Goal: Information Seeking & Learning: Learn about a topic

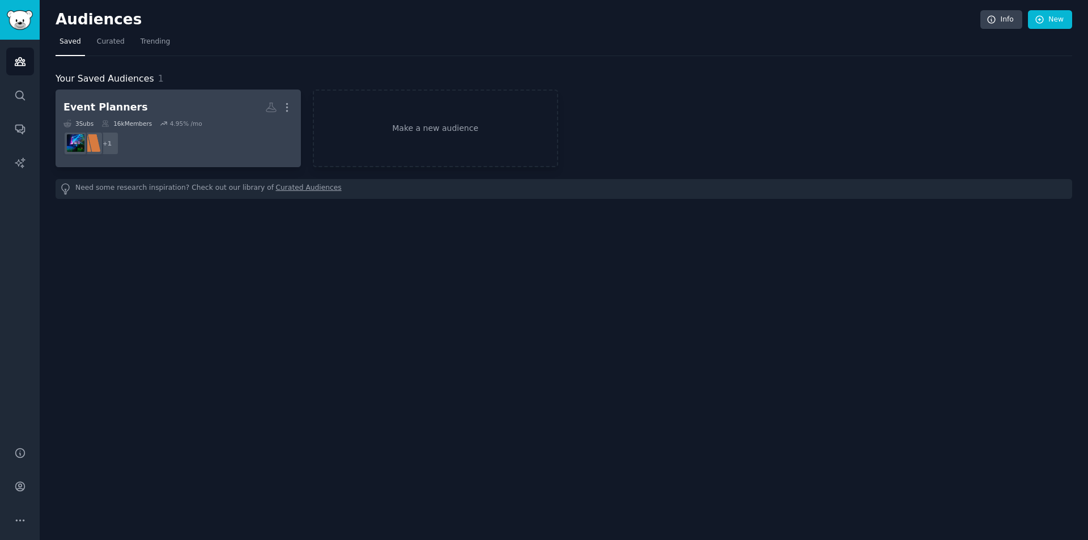
click at [136, 104] on h2 "Event Planners More" at bounding box center [177, 107] width 229 height 20
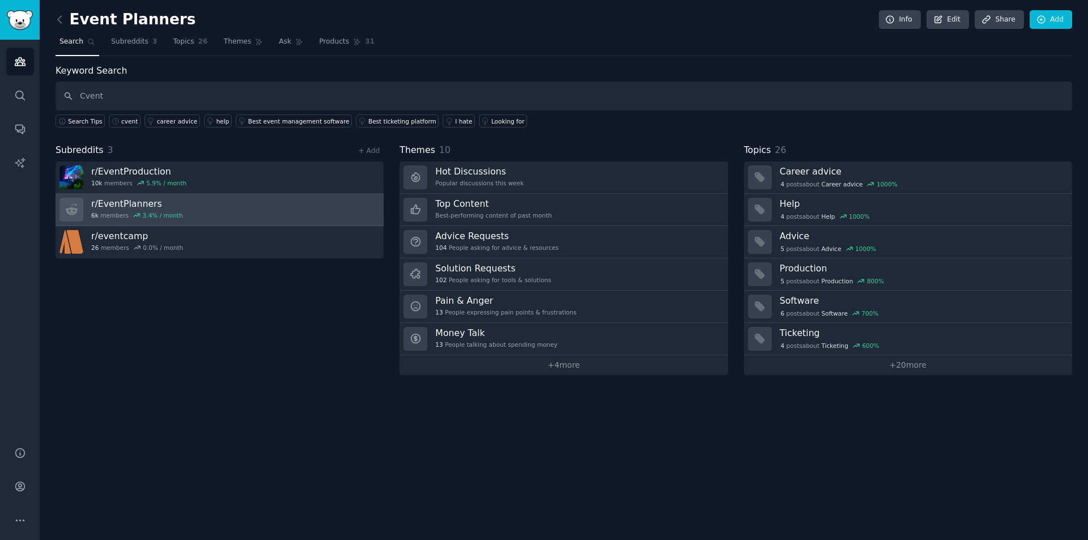
type input "Cvent"
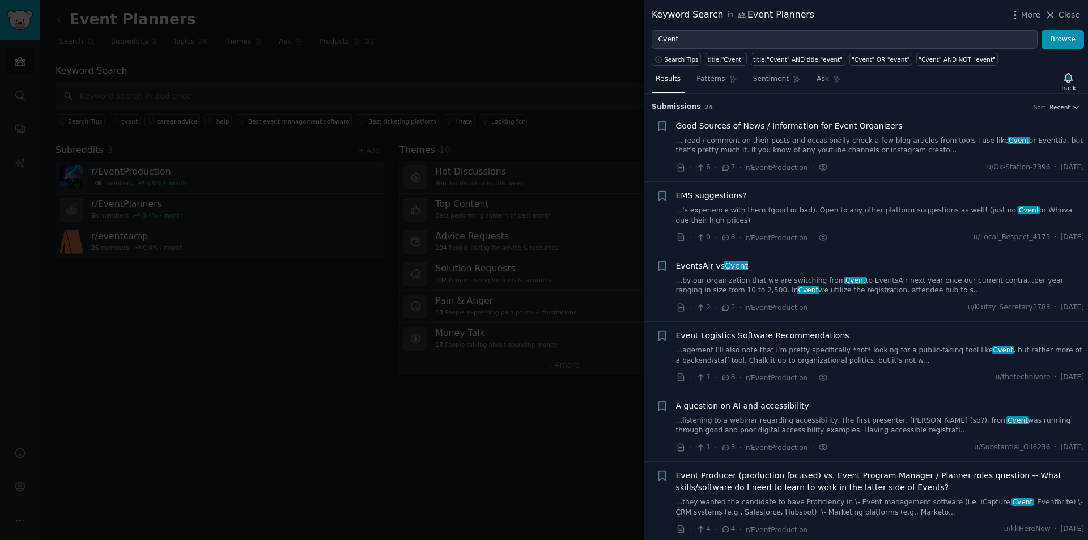
click at [822, 207] on link "...'s experience with them (good or bad). Open to any other platform suggestion…" at bounding box center [880, 216] width 409 height 20
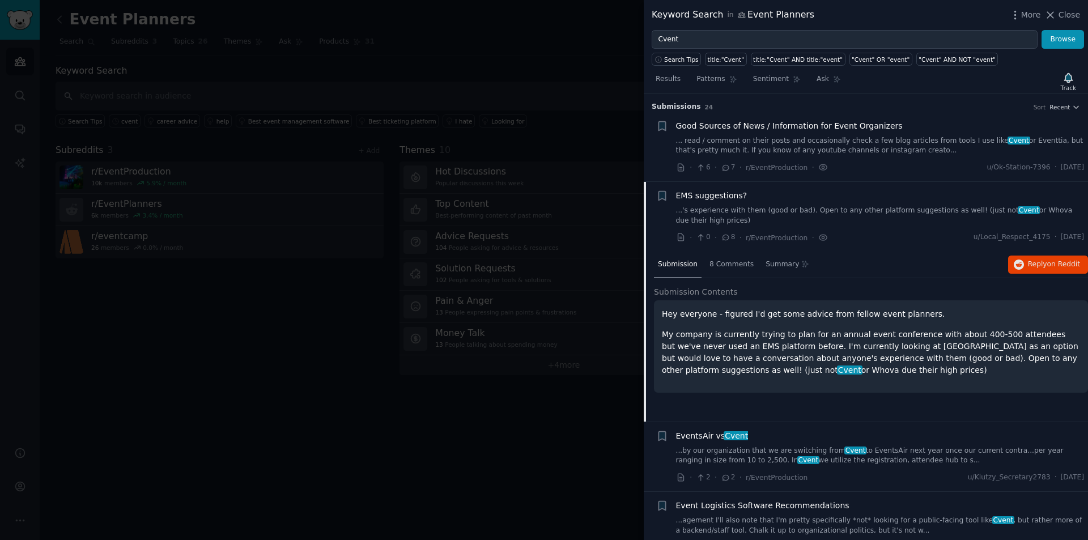
scroll to position [88, 0]
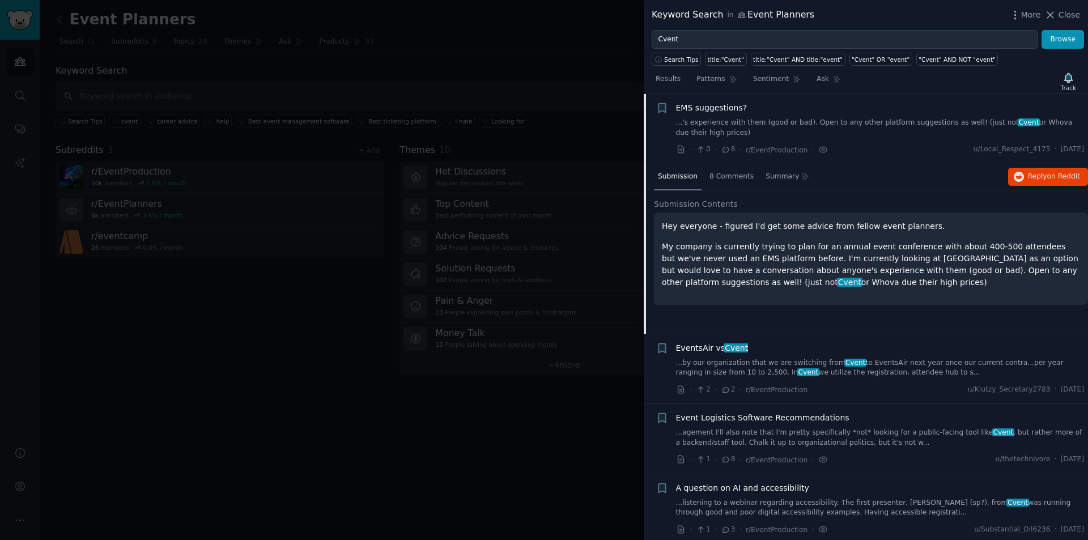
click at [785, 284] on p "My company is currently trying to plan for an annual event conference with abou…" at bounding box center [871, 265] width 418 height 48
